Goal: Find specific page/section: Find specific page/section

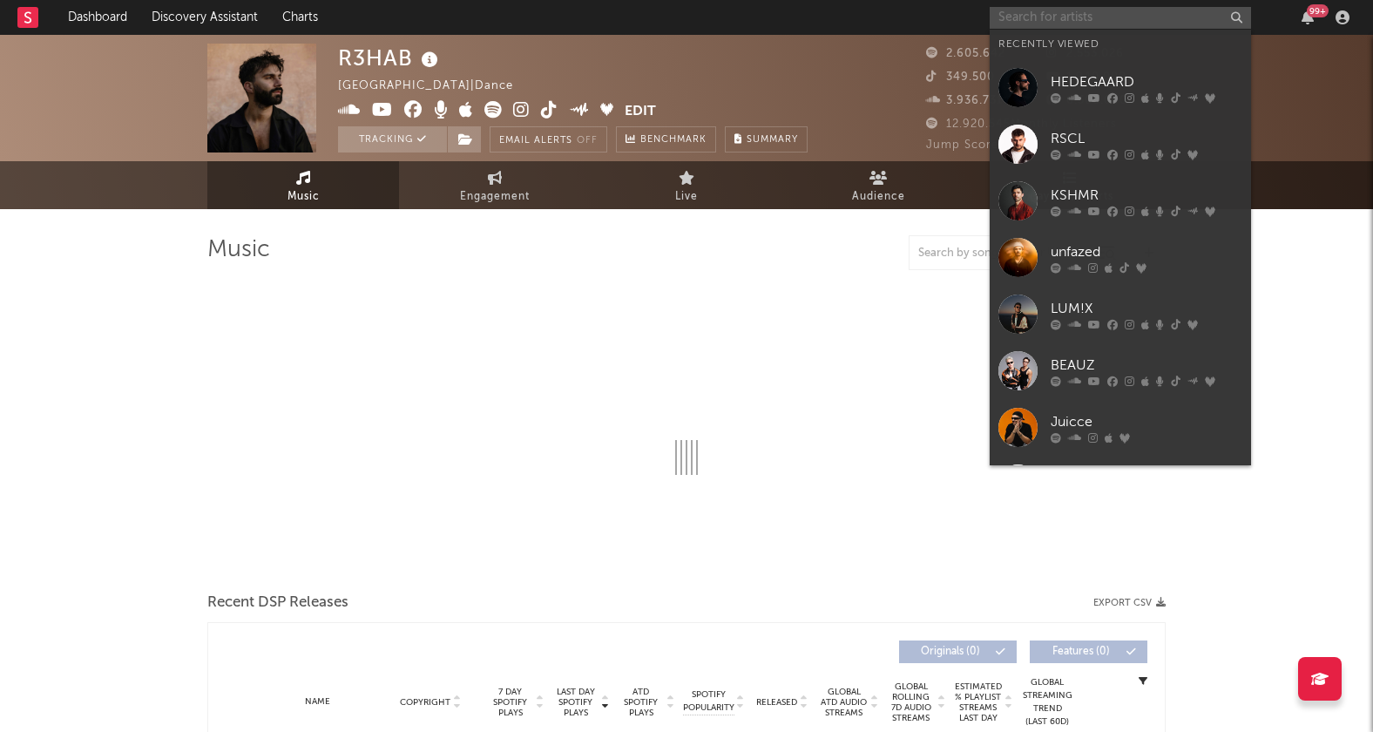
click at [1166, 20] on input "text" at bounding box center [1120, 18] width 261 height 22
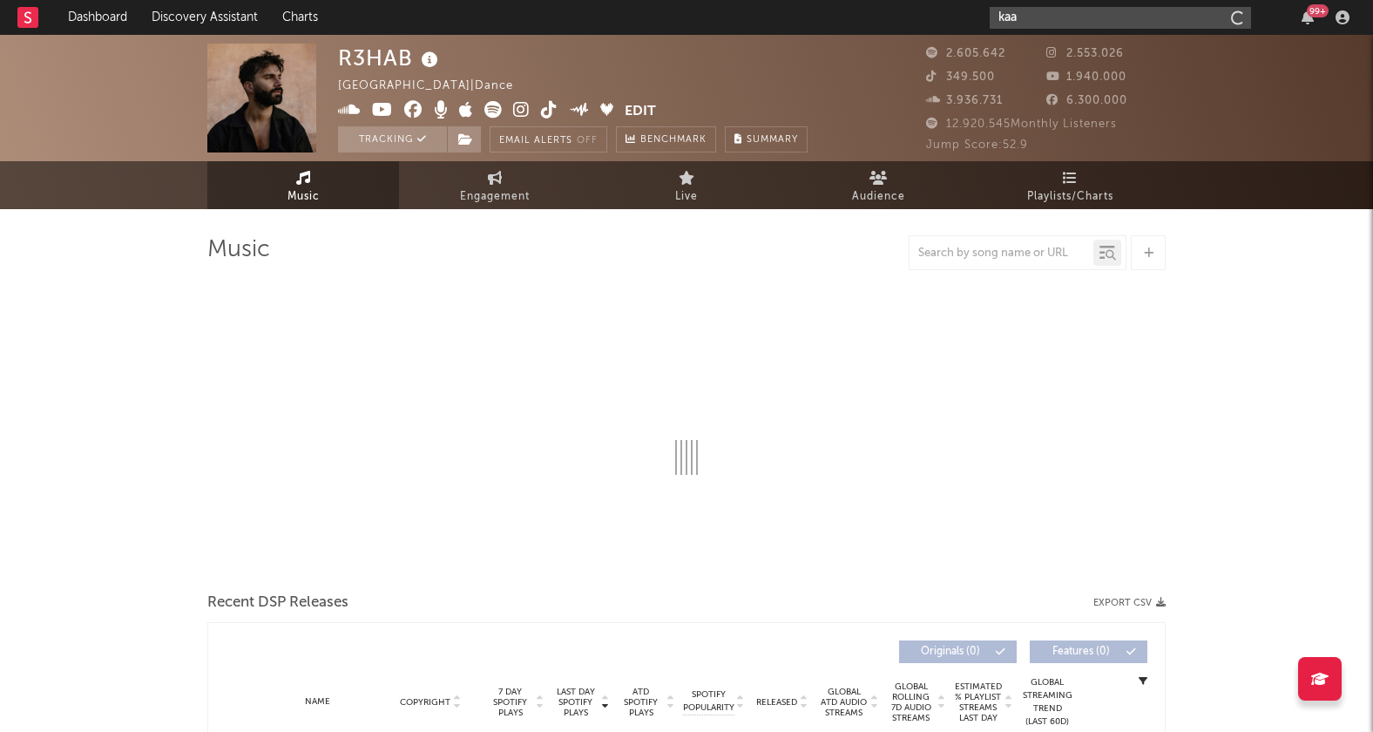
type input "kaaz"
select select "6m"
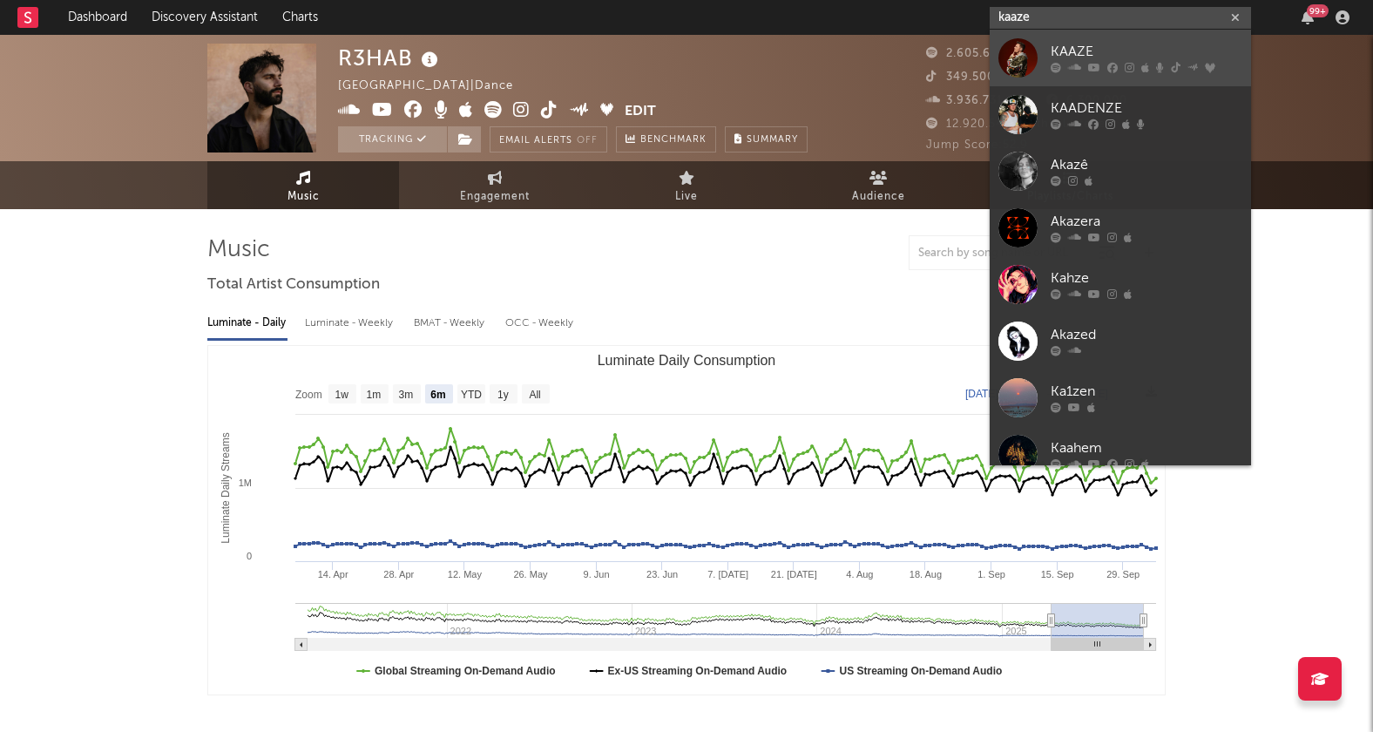
type input "kaaze"
click at [1137, 63] on div at bounding box center [1147, 68] width 192 height 10
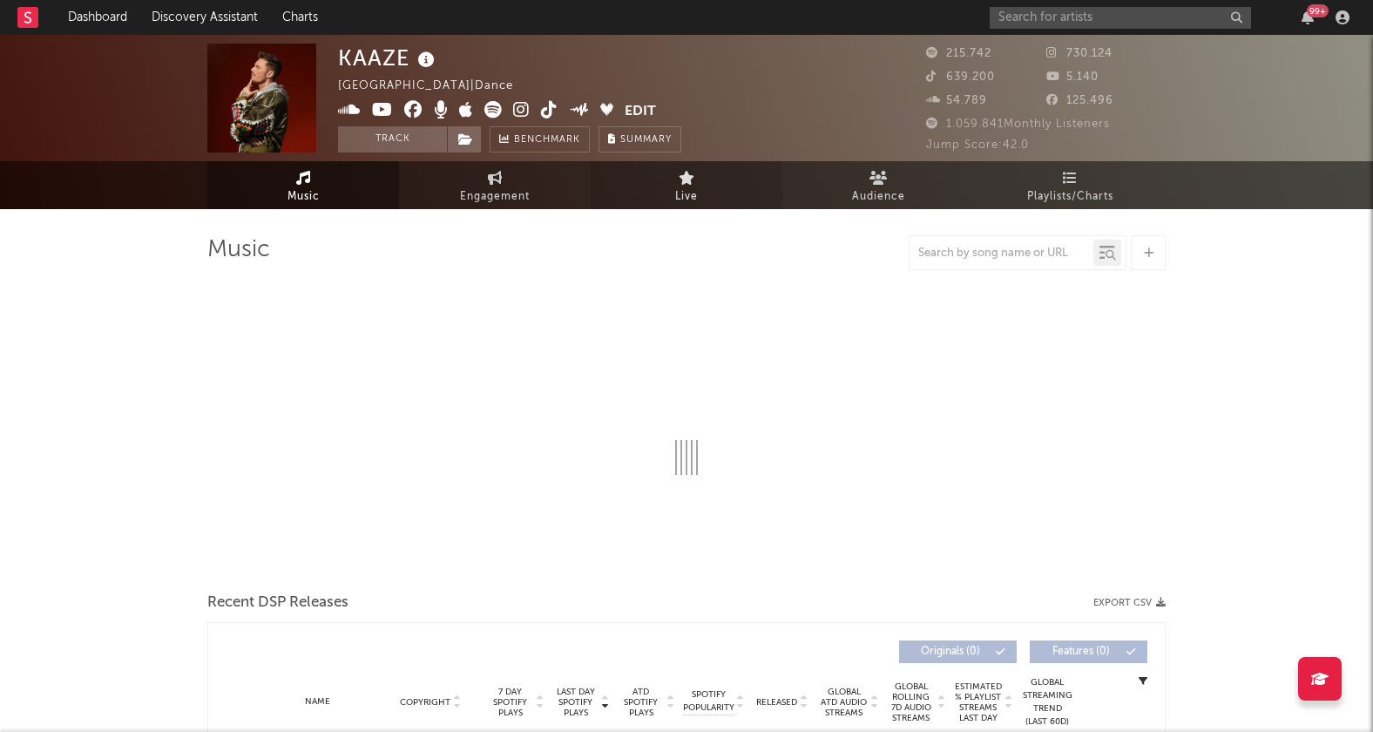
select select "6m"
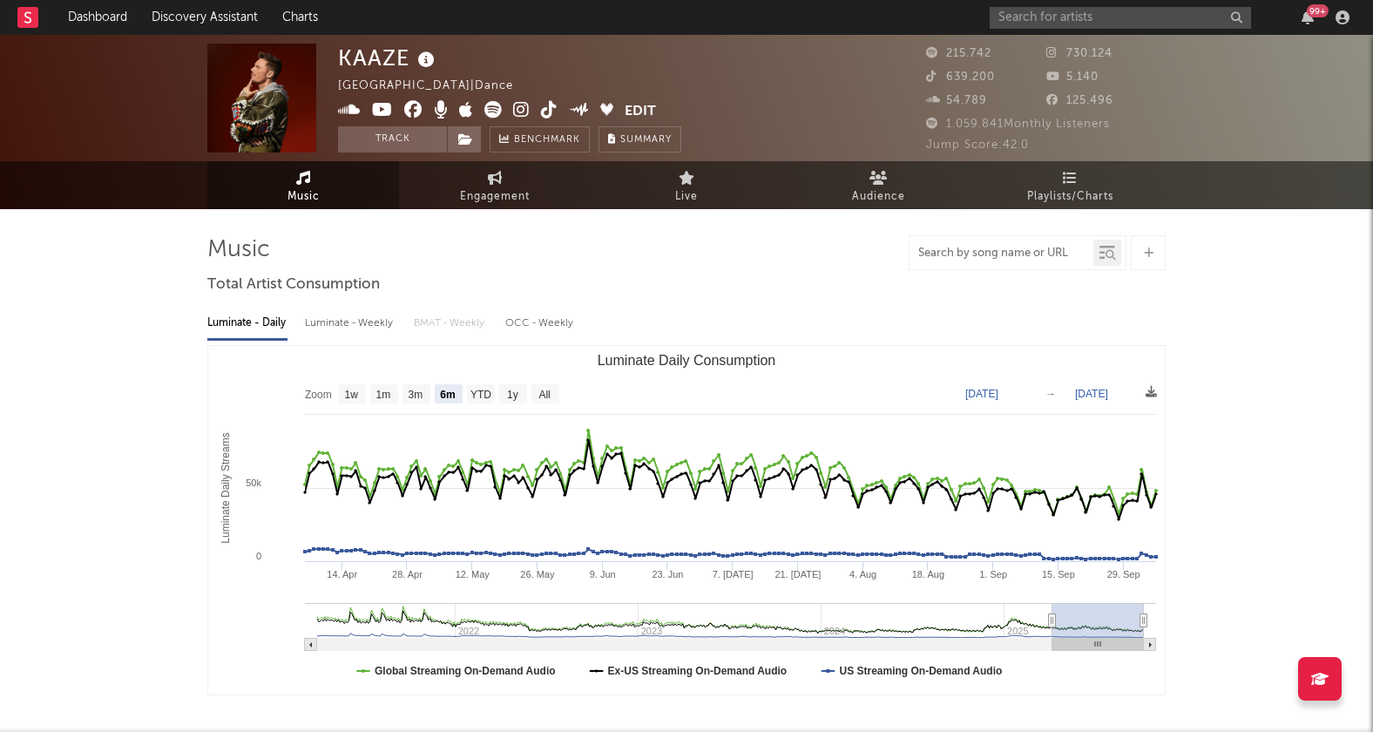
click at [998, 254] on input "text" at bounding box center [1002, 254] width 184 height 14
type input "on the floor"
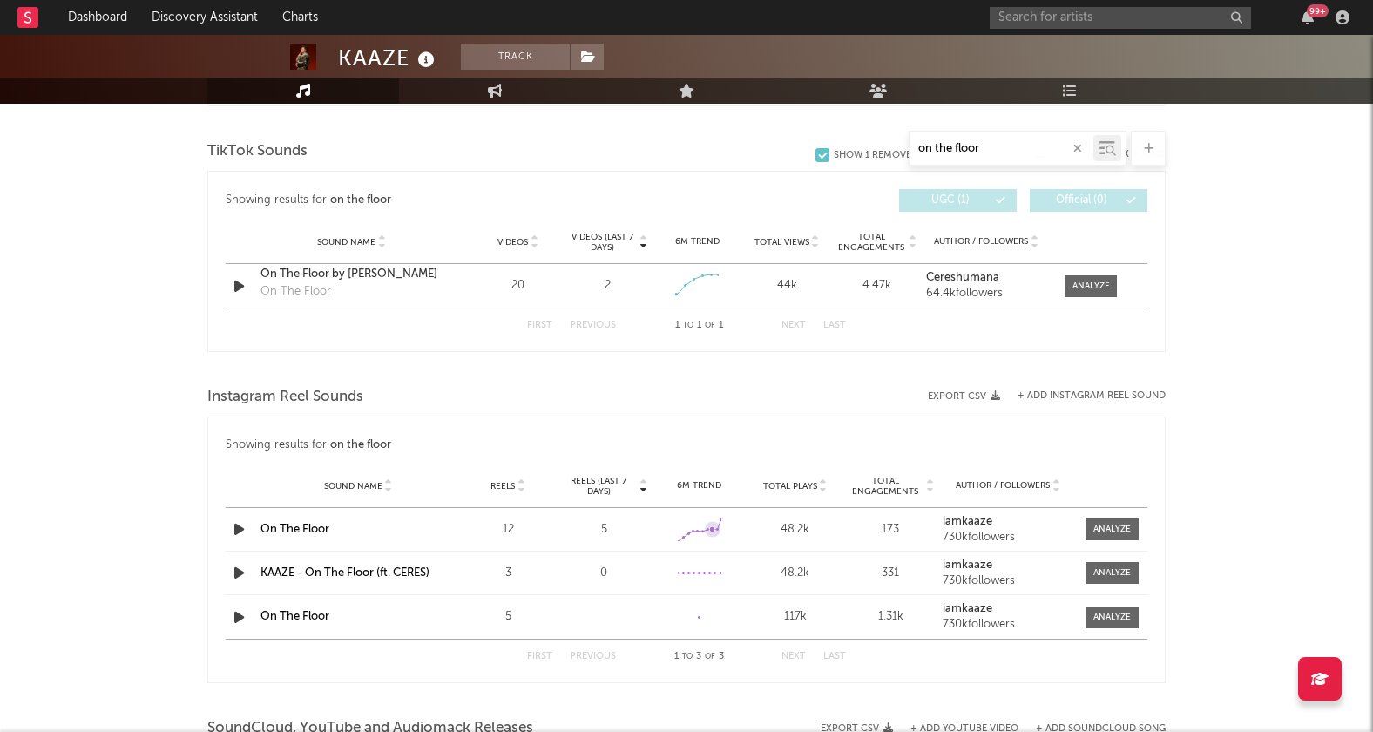
scroll to position [883, 0]
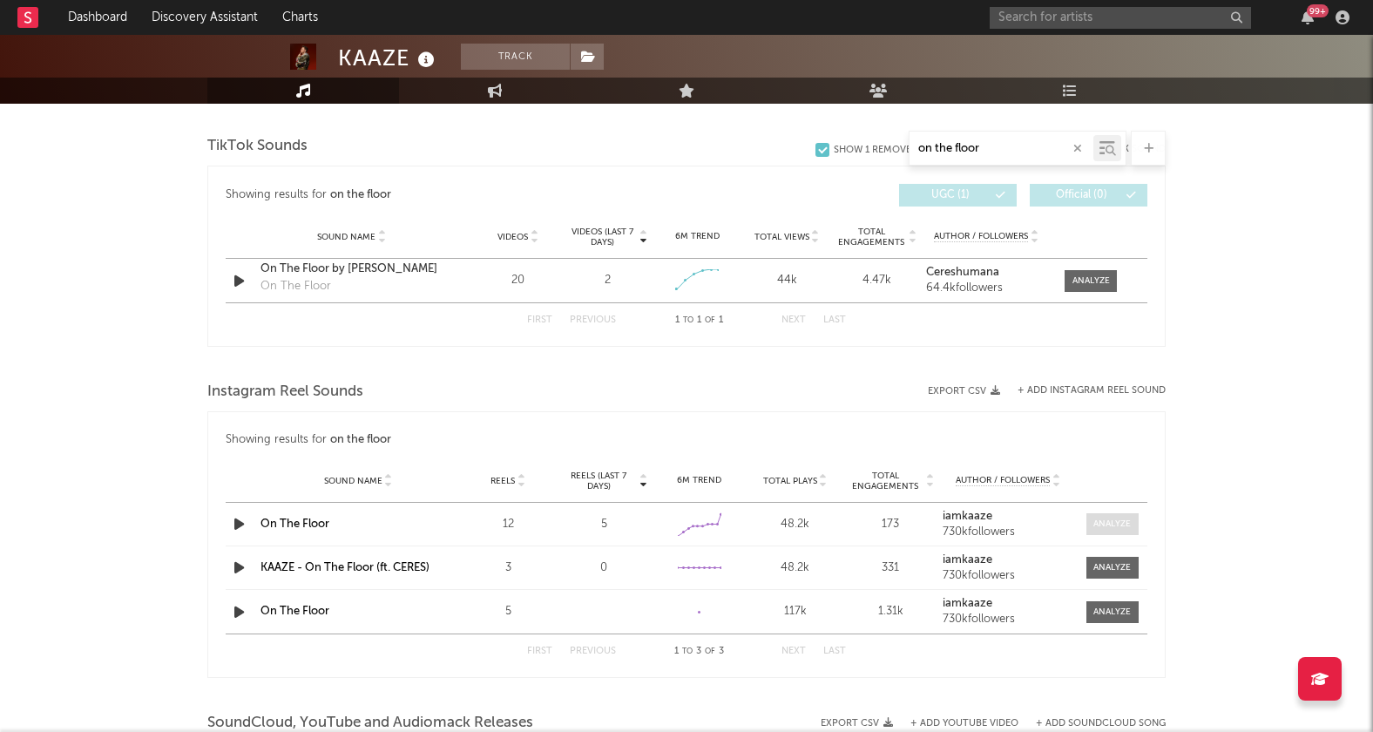
click at [1107, 518] on div at bounding box center [1111, 524] width 37 height 13
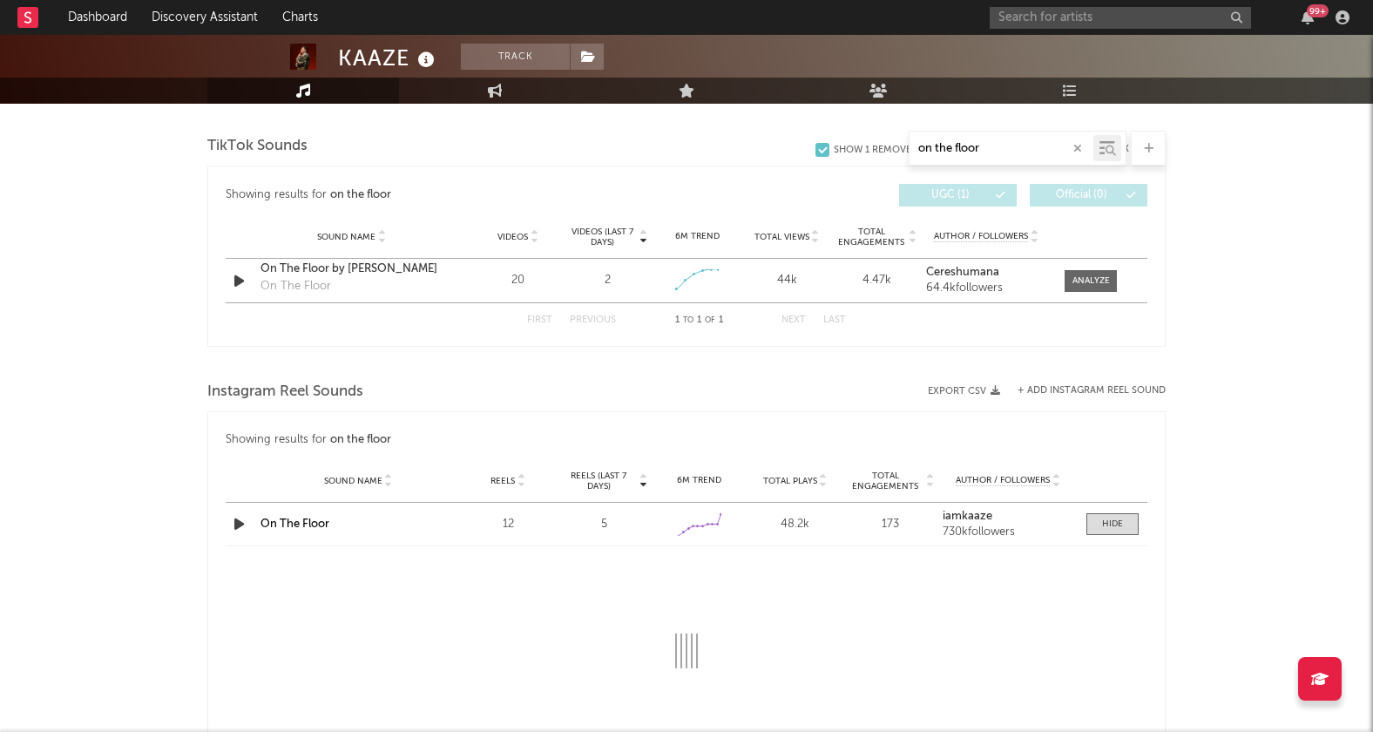
select select "1w"
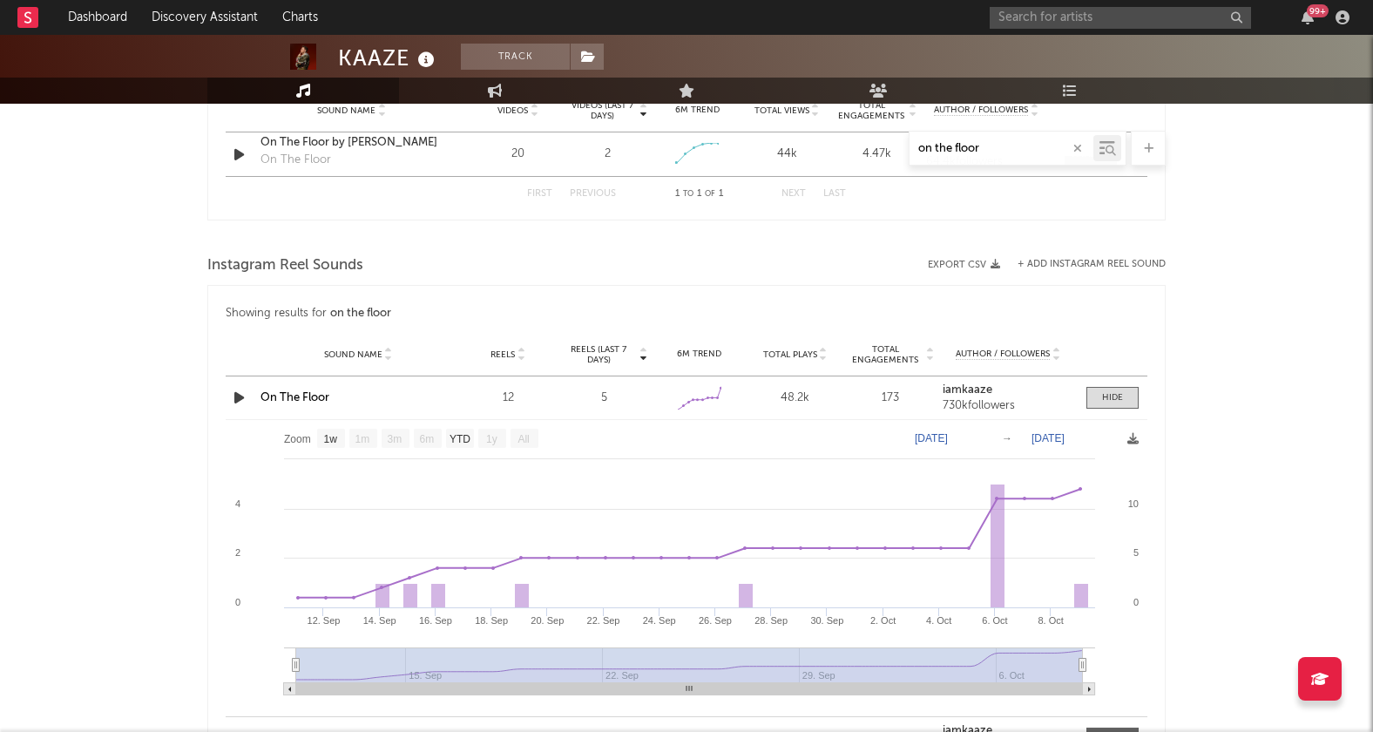
scroll to position [983, 0]
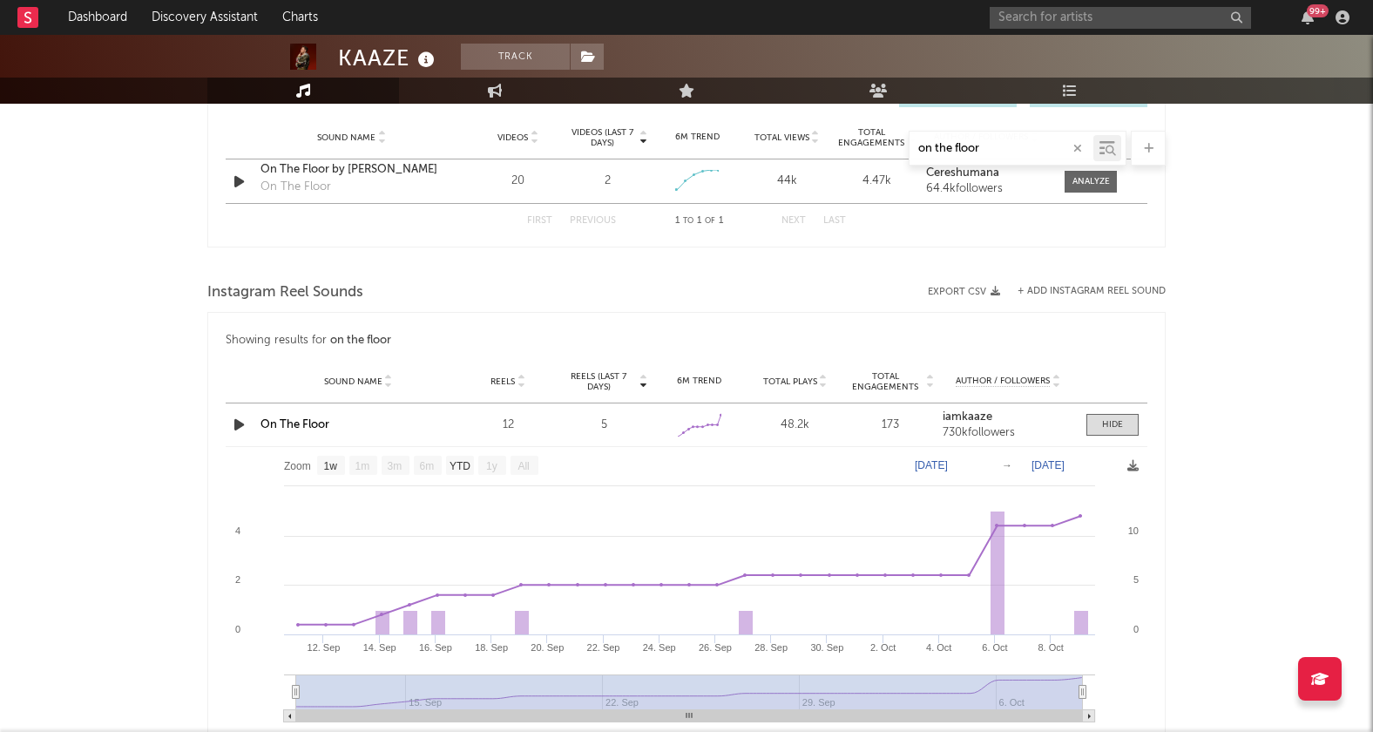
click at [301, 419] on link "On The Floor" at bounding box center [295, 424] width 69 height 11
